Goal: Task Accomplishment & Management: Manage account settings

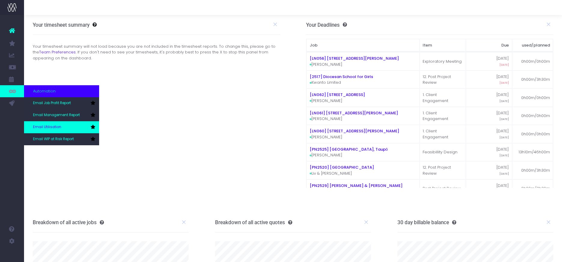
click at [46, 126] on span "Email Utilisation" at bounding box center [47, 127] width 28 height 5
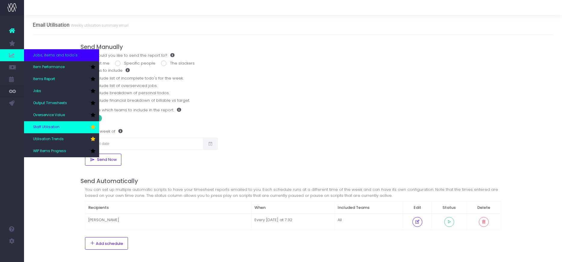
click at [38, 126] on span "Staff Utilisation" at bounding box center [46, 127] width 26 height 5
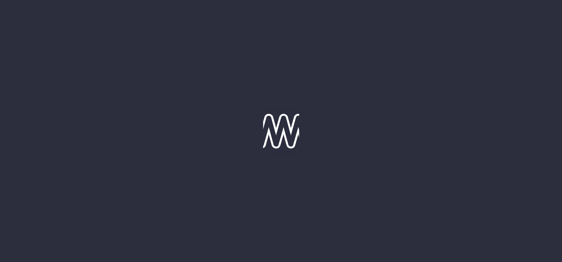
type input "08-10-2025"
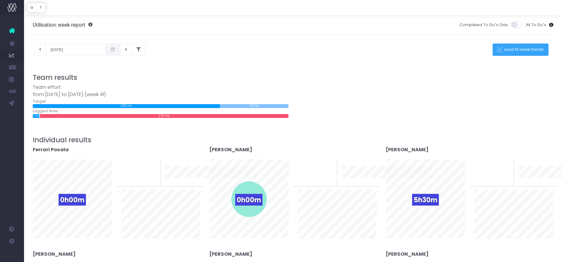
click at [514, 50] on span "Load 10 week trends" at bounding box center [523, 49] width 41 height 5
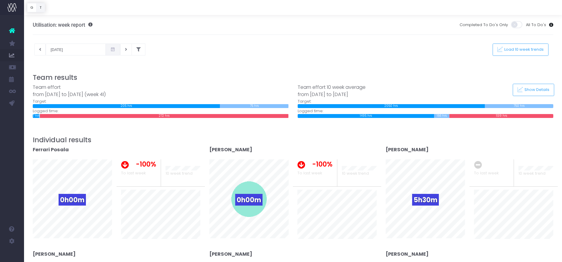
click at [42, 7] on button "T" at bounding box center [40, 7] width 9 height 9
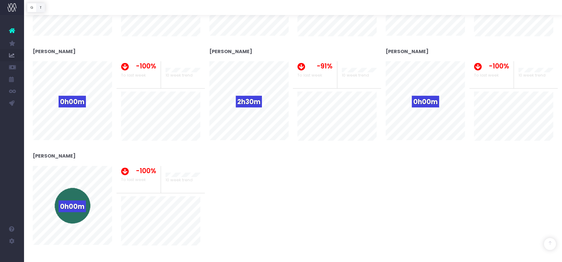
scroll to position [375, 0]
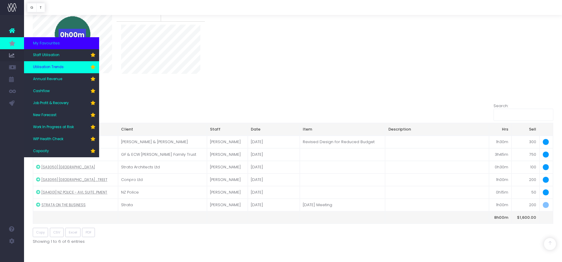
click at [45, 64] on link "Utilisation Trends" at bounding box center [61, 67] width 75 height 12
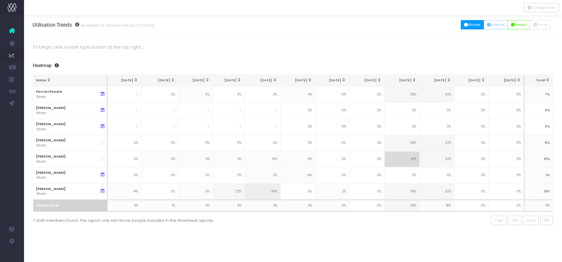
click at [473, 27] on button "Billable" at bounding box center [472, 24] width 23 height 9
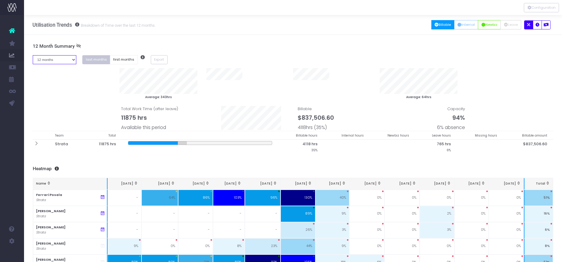
click at [73, 60] on select "1 month 2 months 3 months 4 months 5 months 6 months 7 months 8 months 9 months…" at bounding box center [55, 59] width 44 height 9
select select "one"
click at [33, 55] on select "1 month 2 months 3 months 4 months 5 months 6 months 7 months 8 months 9 months…" at bounding box center [55, 59] width 44 height 9
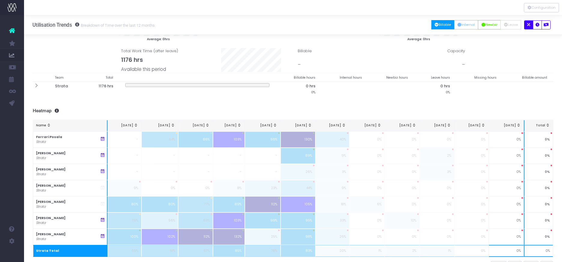
scroll to position [14, 0]
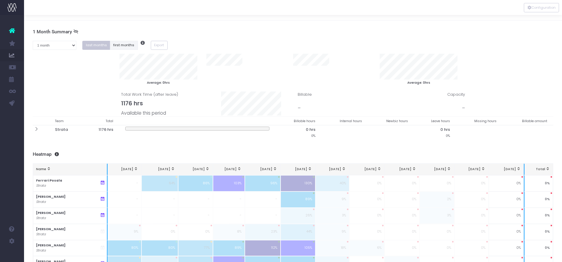
click at [124, 47] on button "first months" at bounding box center [124, 45] width 28 height 9
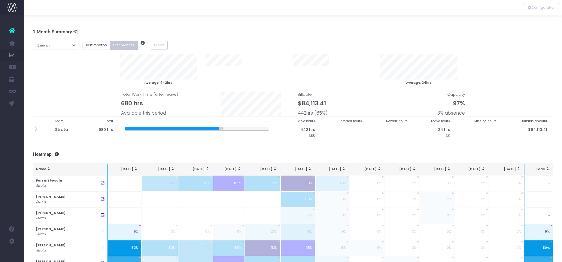
scroll to position [0, 0]
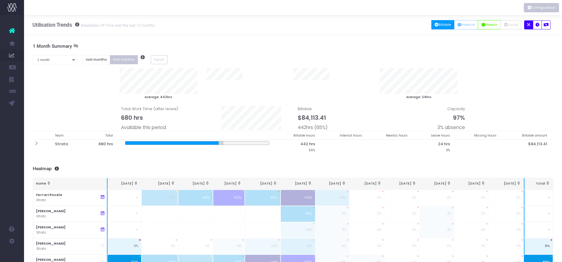
click at [534, 9] on button "Configuration" at bounding box center [541, 7] width 35 height 9
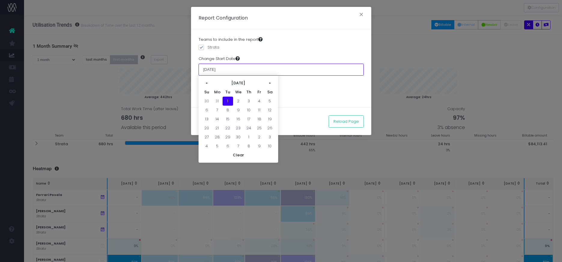
click at [232, 71] on input "01 April 2025" at bounding box center [281, 70] width 165 height 12
click at [272, 82] on th "»" at bounding box center [270, 83] width 11 height 9
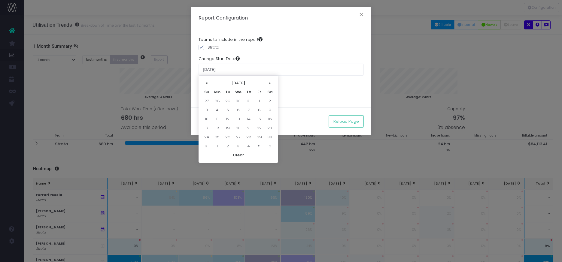
click at [272, 82] on th "»" at bounding box center [270, 83] width 11 height 9
click at [218, 100] on td "1" at bounding box center [217, 101] width 11 height 9
type input "[DATE]"
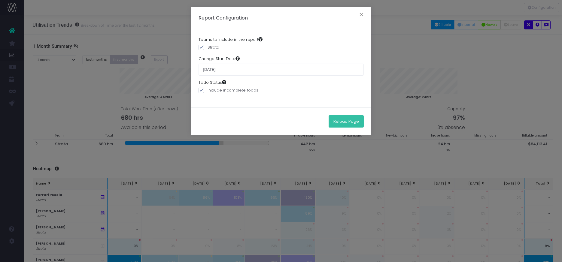
click at [342, 121] on button "Reload Page" at bounding box center [346, 121] width 35 height 12
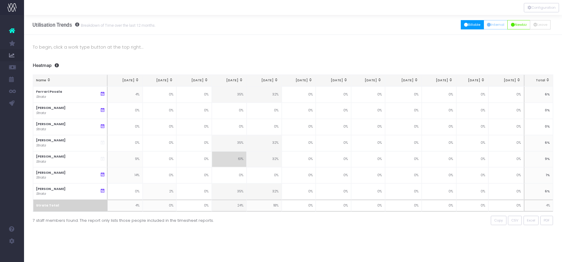
click at [474, 26] on button "Billable" at bounding box center [472, 24] width 23 height 9
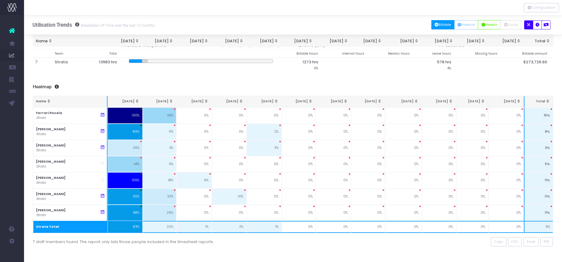
scroll to position [67, 0]
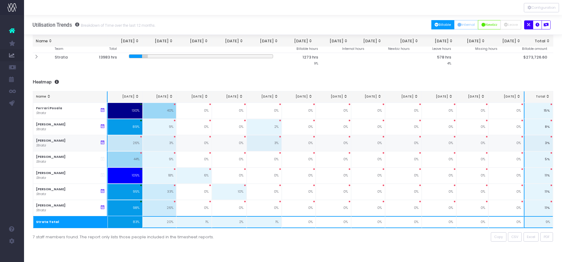
click at [101, 143] on icon at bounding box center [102, 142] width 5 height 5
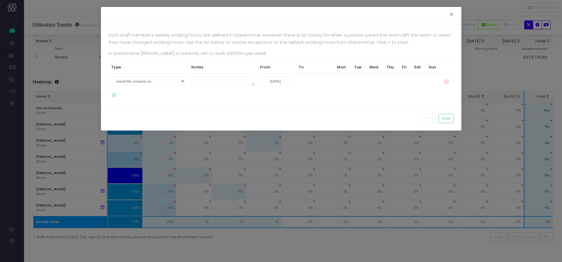
click at [114, 95] on icon at bounding box center [112, 95] width 8 height 5
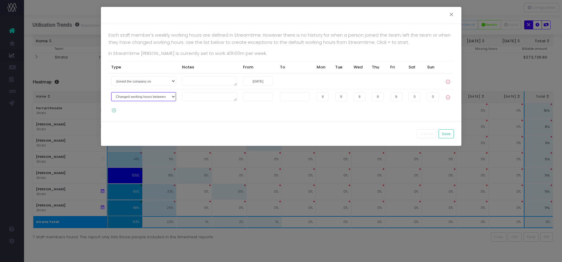
click at [175, 97] on select "Joined the company on Left the company on Changed working hours between" at bounding box center [143, 96] width 65 height 9
click at [111, 92] on select "Joined the company on Left the company on Changed working hours between" at bounding box center [143, 96] width 65 height 9
click at [193, 97] on textarea at bounding box center [209, 96] width 55 height 9
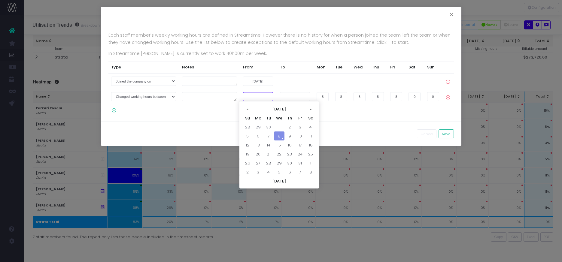
click at [254, 97] on input "text" at bounding box center [258, 96] width 30 height 9
click at [248, 108] on th "«" at bounding box center [247, 109] width 11 height 9
click at [299, 135] on td "12" at bounding box center [300, 136] width 11 height 9
type input "[DATE]"
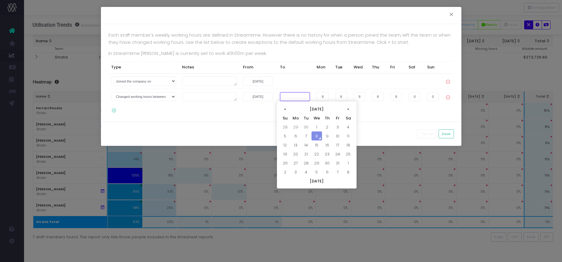
click at [288, 97] on input "text" at bounding box center [295, 96] width 30 height 9
click at [287, 135] on td "5" at bounding box center [285, 136] width 11 height 9
type input "[DATE]"
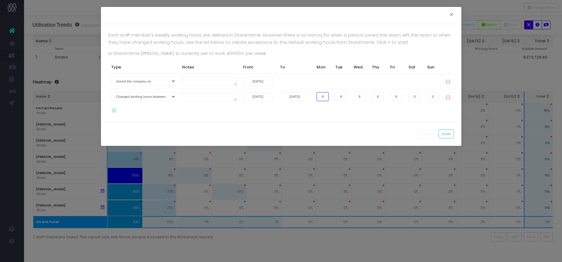
drag, startPoint x: 318, startPoint y: 97, endPoint x: 334, endPoint y: 96, distance: 16.3
click at [334, 96] on tr "Joined the company on Left the company on Changed working hours between [DATE] …" at bounding box center [281, 96] width 346 height 15
drag, startPoint x: 342, startPoint y: 96, endPoint x: 328, endPoint y: 97, distance: 13.5
click at [329, 97] on tr "Joined the company on Left the company on Changed working hours between [DATE] …" at bounding box center [281, 96] width 346 height 15
click at [371, 97] on tr "Joined the company on Left the company on Changed working hours between [DATE] …" at bounding box center [281, 96] width 346 height 15
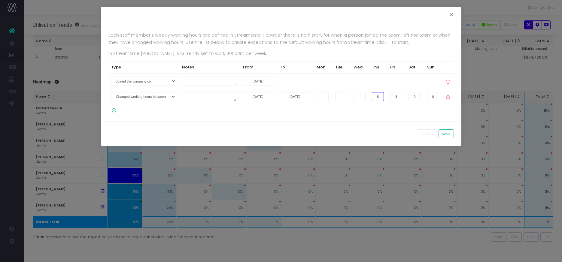
click at [388, 96] on tr "Joined the company on Left the company on Changed working hours between [DATE] …" at bounding box center [281, 96] width 346 height 15
drag, startPoint x: 393, startPoint y: 95, endPoint x: 408, endPoint y: 95, distance: 15.0
click at [408, 95] on tr "Joined the company on Left the company on Changed working hours between [DATE] …" at bounding box center [281, 96] width 346 height 15
drag, startPoint x: 399, startPoint y: 116, endPoint x: 432, endPoint y: 135, distance: 38.5
click at [401, 117] on div "Each staff member's weekly working hours are defined in Streamtime. However the…" at bounding box center [281, 73] width 361 height 98
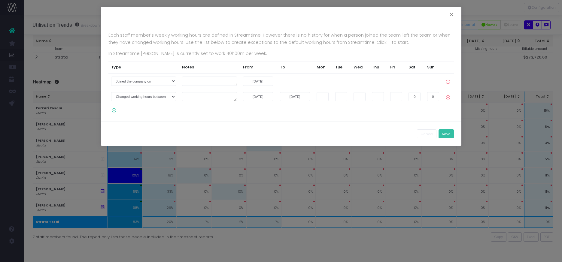
click at [443, 134] on button "Save" at bounding box center [446, 134] width 15 height 9
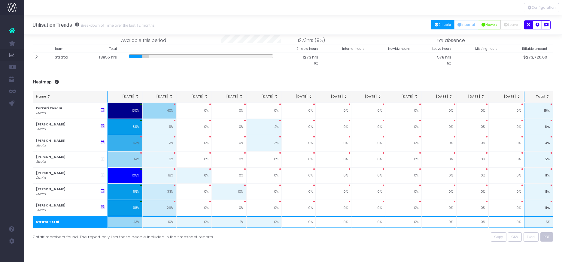
click at [547, 238] on span "PDF" at bounding box center [547, 237] width 6 height 5
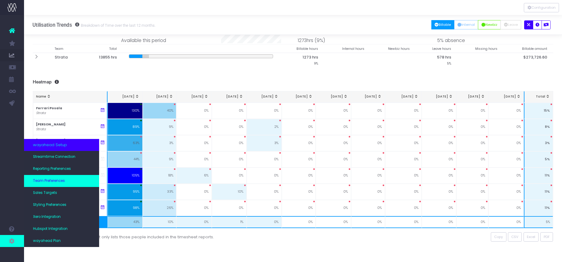
click at [49, 181] on span "Team Preferences" at bounding box center [49, 180] width 32 height 5
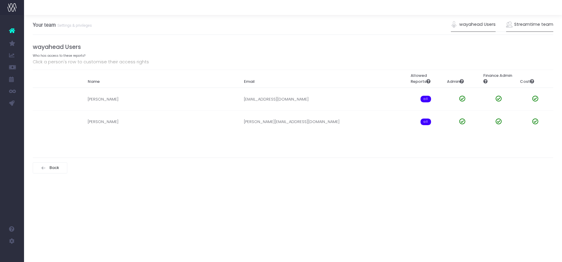
click at [524, 25] on link "Streamtime team" at bounding box center [529, 25] width 47 height 14
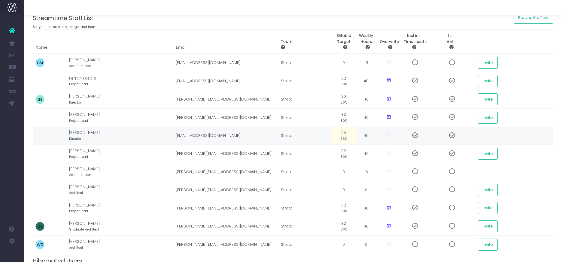
scroll to position [32, 0]
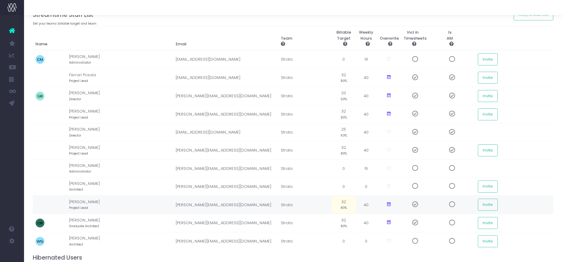
click at [418, 205] on span at bounding box center [413, 205] width 11 height 6
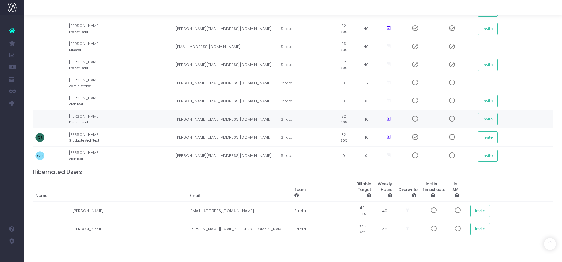
scroll to position [124, 0]
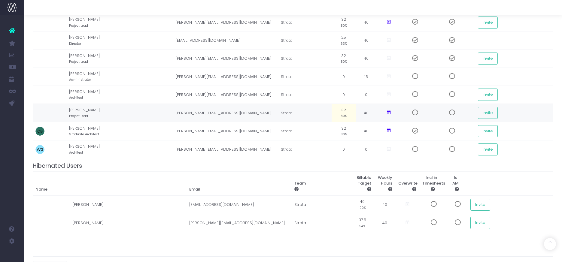
drag, startPoint x: 67, startPoint y: 112, endPoint x: 73, endPoint y: 114, distance: 6.8
click at [73, 114] on td "[PERSON_NAME] Project Lead" at bounding box center [121, 113] width 104 height 18
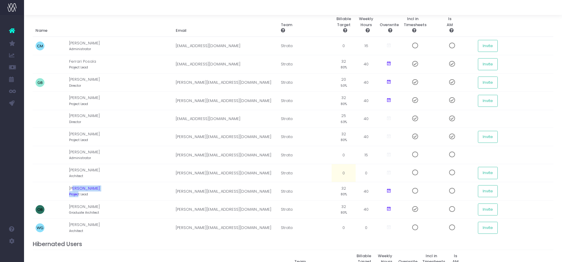
scroll to position [47, 0]
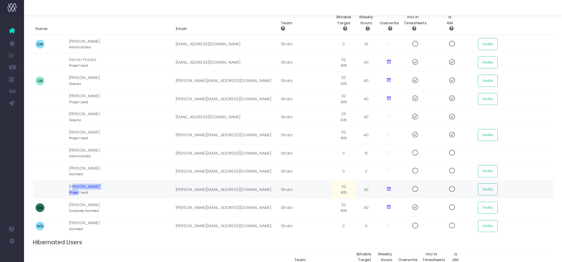
click at [41, 190] on img at bounding box center [39, 189] width 9 height 9
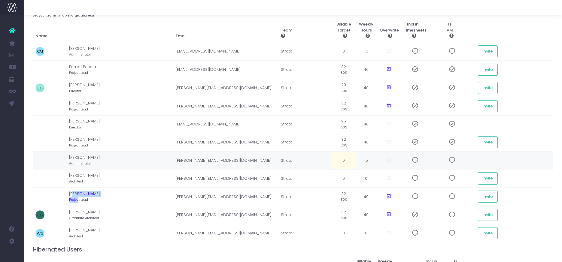
scroll to position [0, 0]
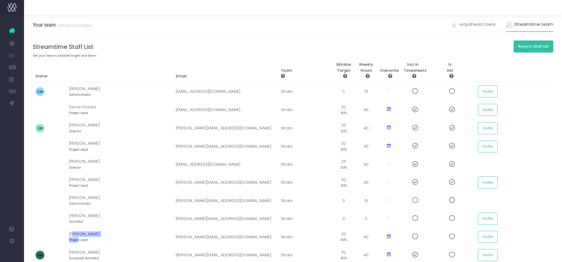
click at [532, 48] on button "Resync Staff List" at bounding box center [534, 47] width 40 height 12
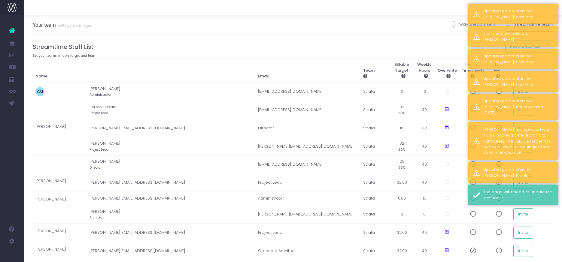
click at [359, 34] on div "Your team Settings & privileges wayahead Users Streamtime team" at bounding box center [293, 25] width 521 height 20
